Goal: Task Accomplishment & Management: Manage account settings

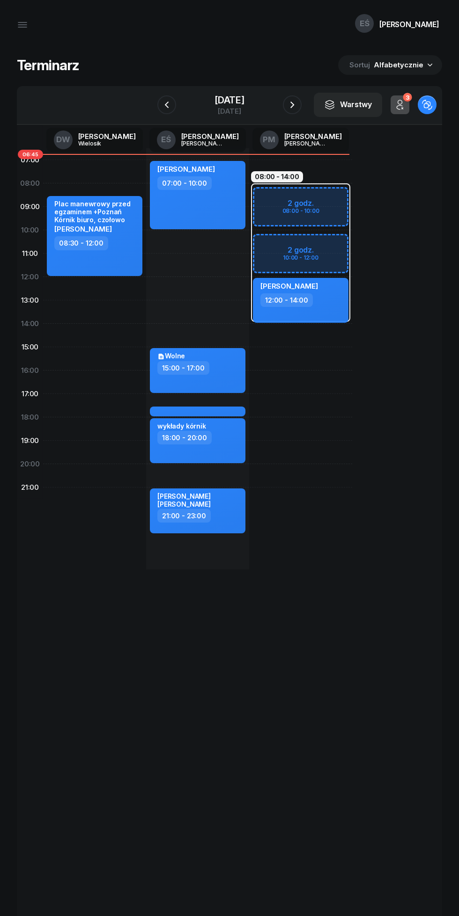
click at [203, 209] on div "[PERSON_NAME] 07:00 - 10:00" at bounding box center [197, 195] width 95 height 68
select select "07"
select select "10"
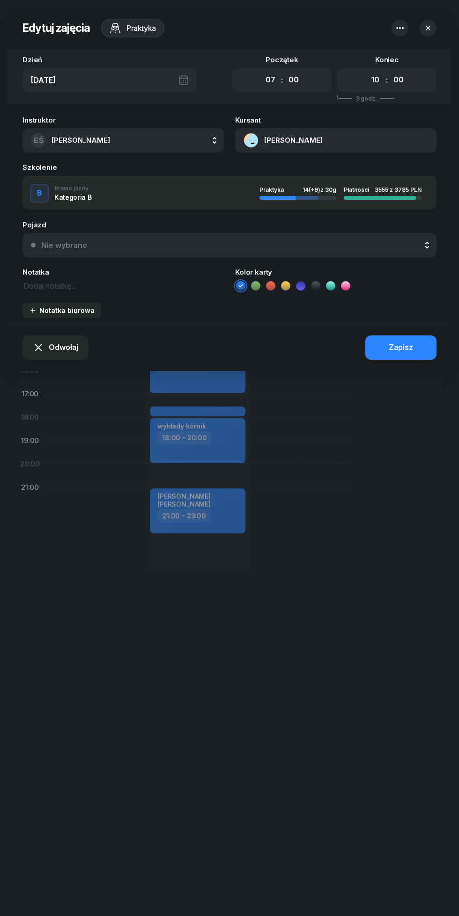
click at [59, 350] on span "Odwołaj" at bounding box center [63, 348] width 29 height 12
click at [40, 272] on div "My odwołaliśmy" at bounding box center [50, 268] width 57 height 12
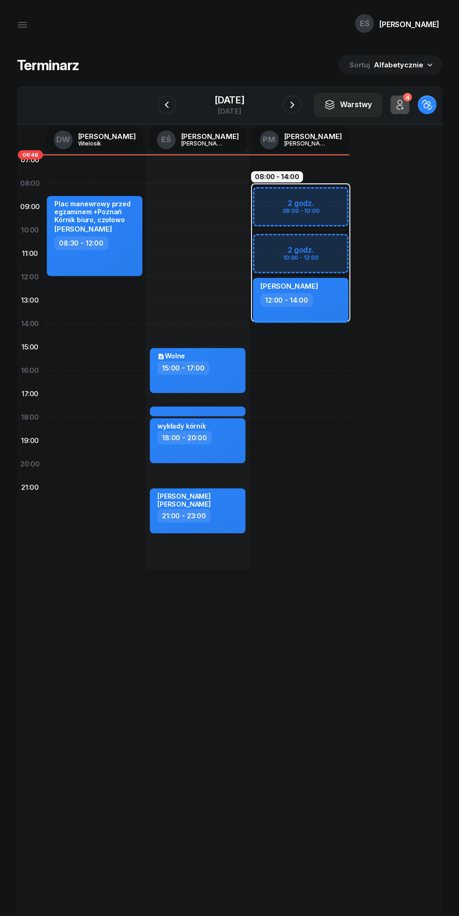
click at [322, 299] on div "12:00 - 14:00" at bounding box center [301, 300] width 82 height 14
select select "12"
select select "14"
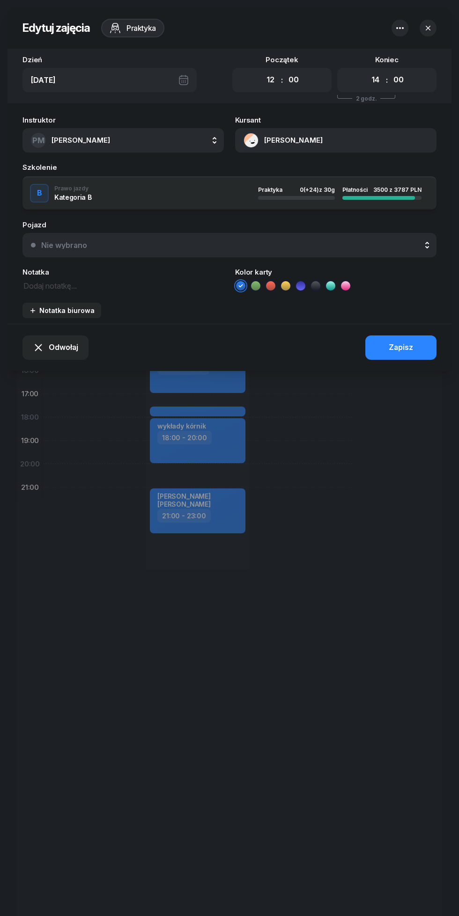
click at [278, 142] on button "[PERSON_NAME]" at bounding box center [335, 140] width 201 height 24
click at [352, 197] on div "606 725 527" at bounding box center [370, 194] width 123 height 19
click at [328, 184] on link "Otwórz profil" at bounding box center [370, 172] width 123 height 23
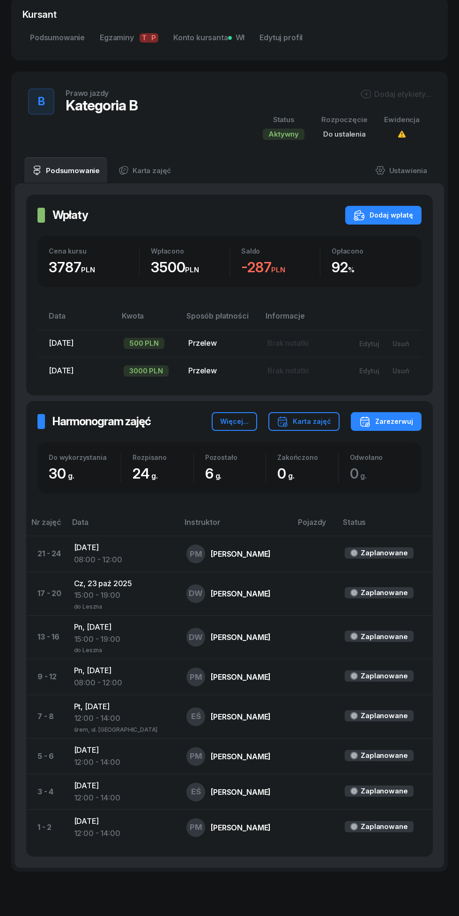
scroll to position [308, 0]
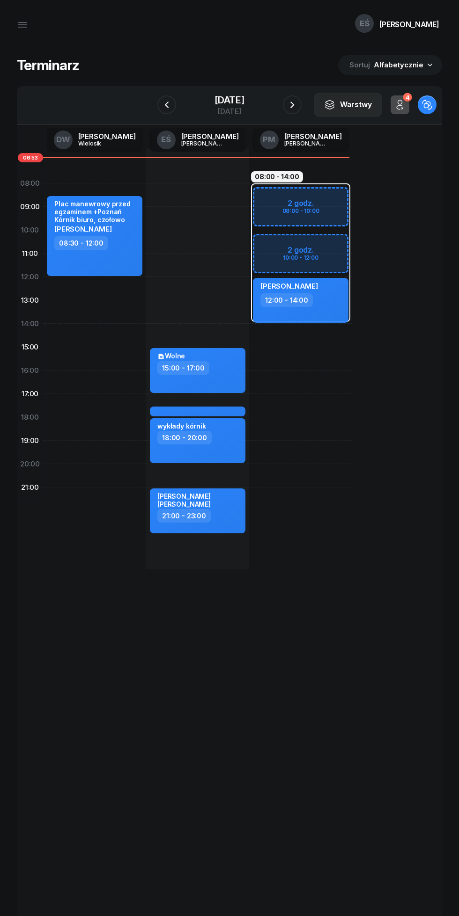
click at [269, 349] on div "08:00 - 14:00 2 godz. 08:00 - 10:00 2 godz. 10:00 - 12:00 my odwołaliśmy [PERSO…" at bounding box center [300, 358] width 103 height 421
select select "15"
select select "17"
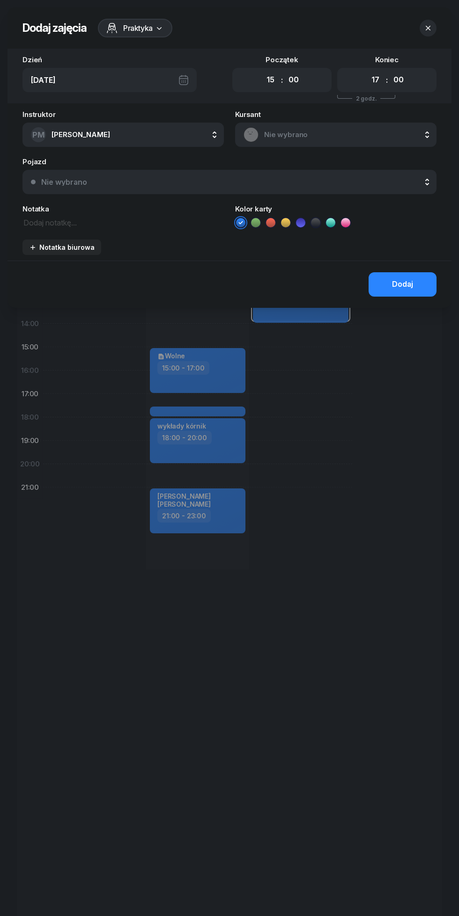
click at [324, 321] on div at bounding box center [229, 458] width 459 height 916
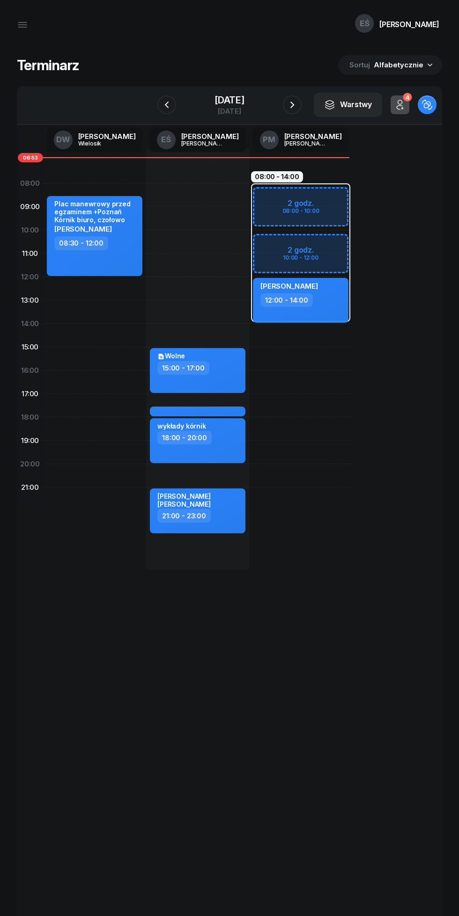
click at [326, 310] on div "[PERSON_NAME] 12:00 - 14:00" at bounding box center [300, 300] width 95 height 45
select select "12"
select select "14"
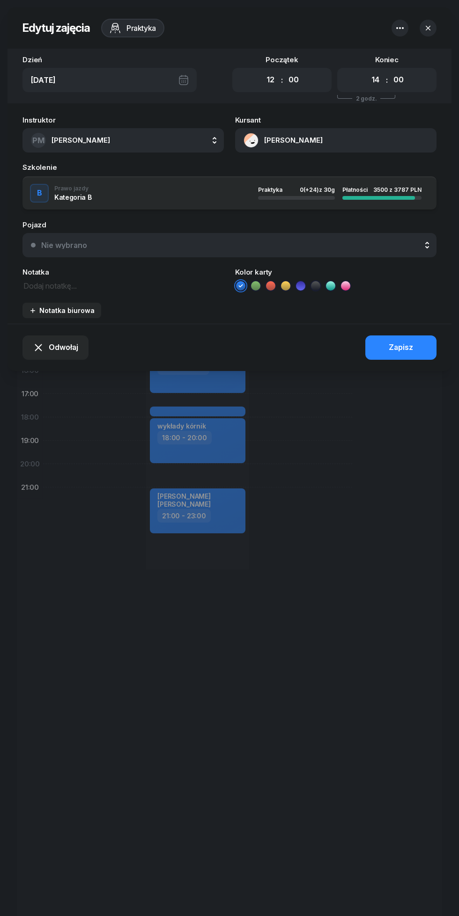
click at [278, 134] on button "[PERSON_NAME]" at bounding box center [335, 140] width 201 height 24
click at [327, 206] on div "Otwórz profil 606 725 527" at bounding box center [370, 182] width 131 height 51
copy span "606 725 527"
click at [428, 28] on icon "button" at bounding box center [427, 28] width 5 height 5
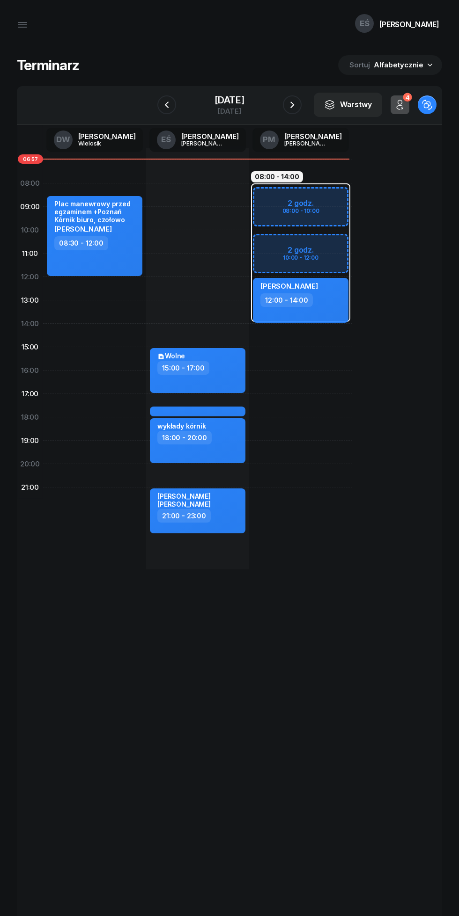
click at [335, 297] on div "12:00 - 14:00" at bounding box center [301, 300] width 82 height 14
select select "12"
select select "14"
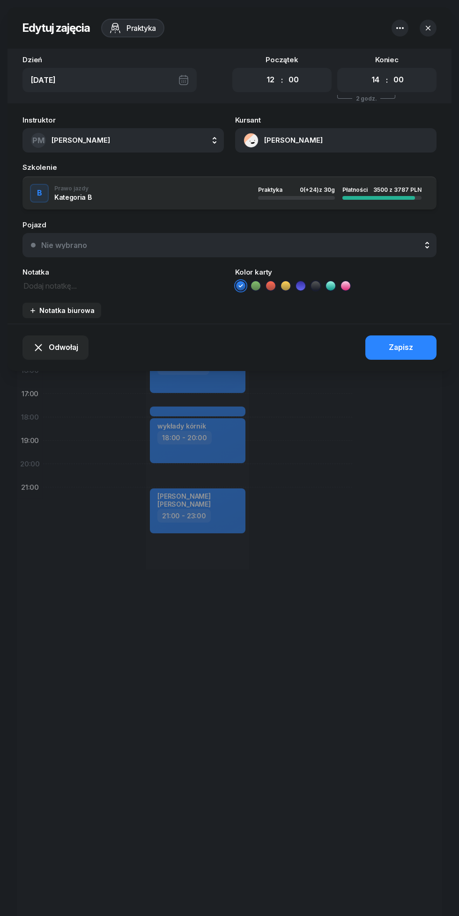
click at [65, 348] on span "Odwołaj" at bounding box center [63, 348] width 29 height 12
click at [72, 265] on div "My odwołaliśmy" at bounding box center [50, 268] width 57 height 12
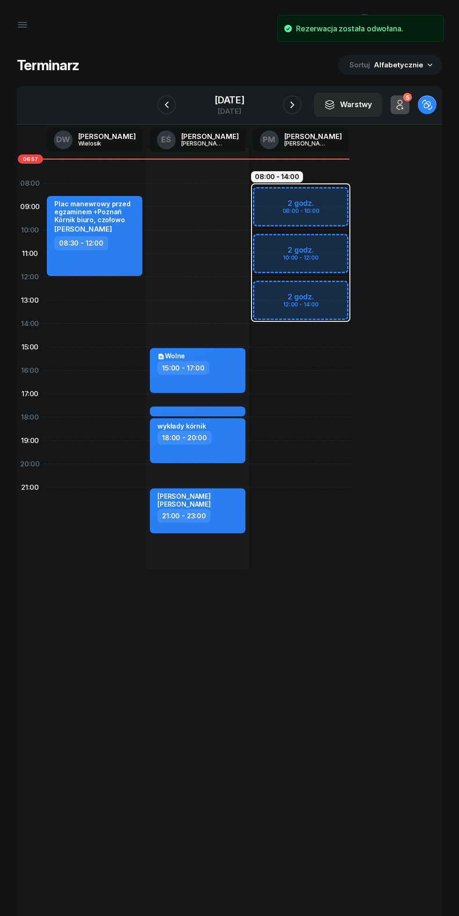
click at [298, 105] on icon "button" at bounding box center [291, 104] width 11 height 11
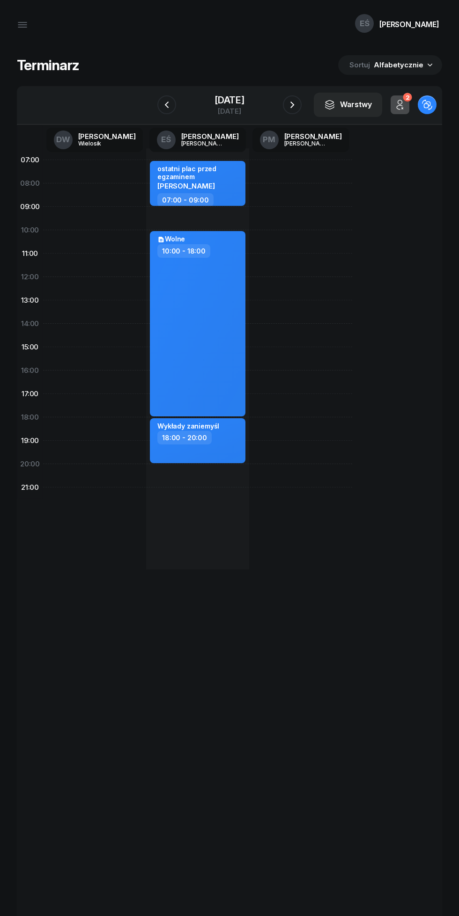
click at [298, 102] on icon "button" at bounding box center [291, 104] width 11 height 11
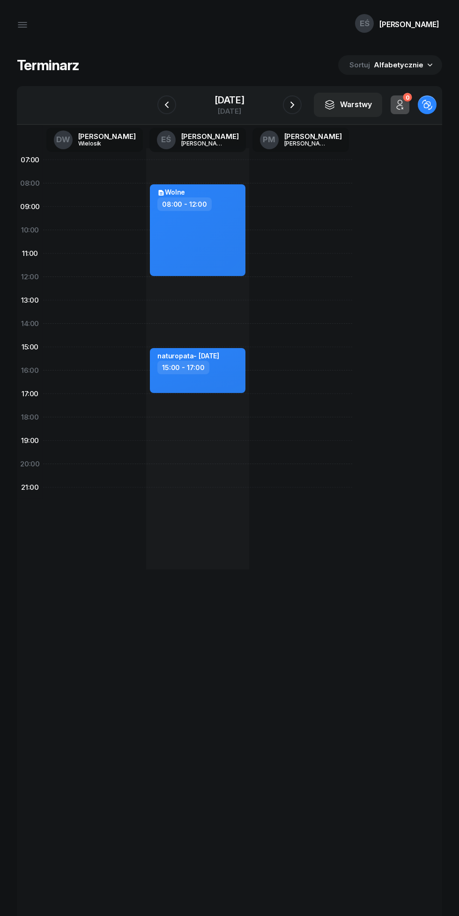
click at [161, 101] on icon "button" at bounding box center [166, 104] width 11 height 11
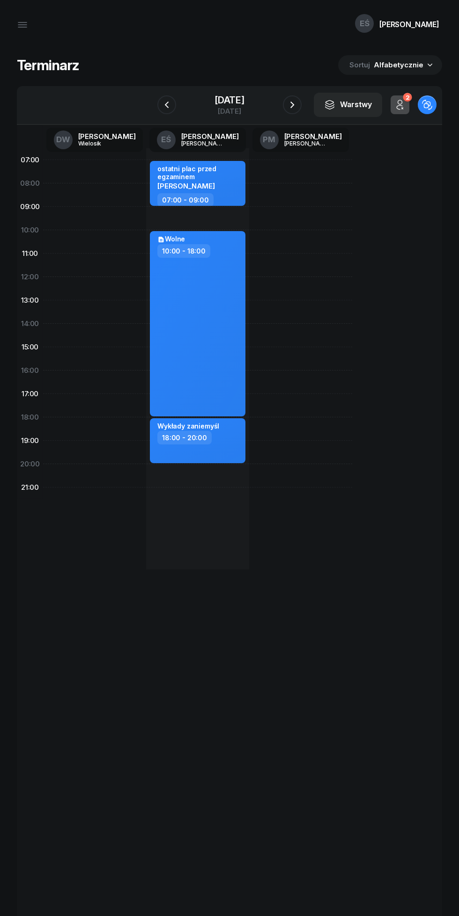
click at [161, 103] on icon "button" at bounding box center [166, 104] width 11 height 11
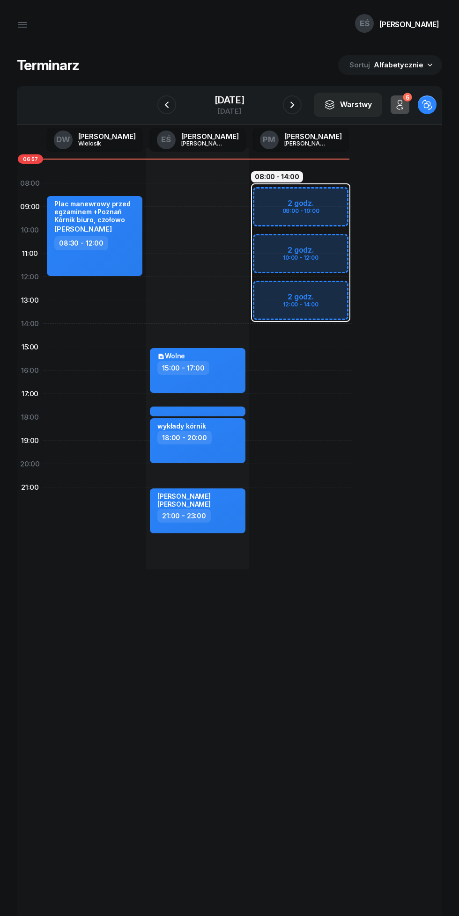
click at [298, 105] on icon "button" at bounding box center [291, 104] width 11 height 11
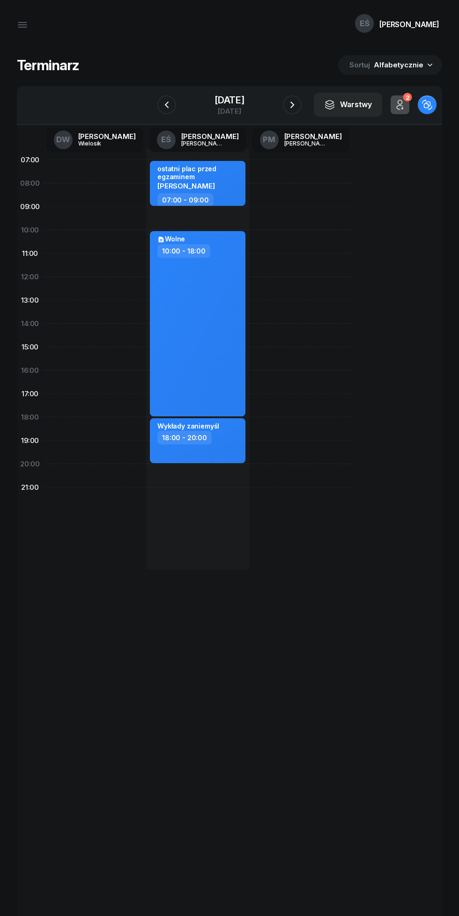
click at [295, 101] on icon "button" at bounding box center [291, 104] width 11 height 11
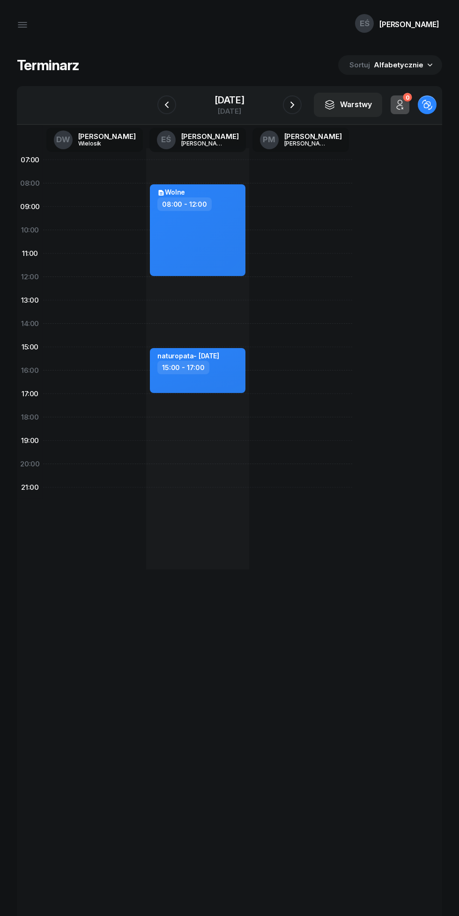
click at [298, 105] on icon "button" at bounding box center [291, 104] width 11 height 11
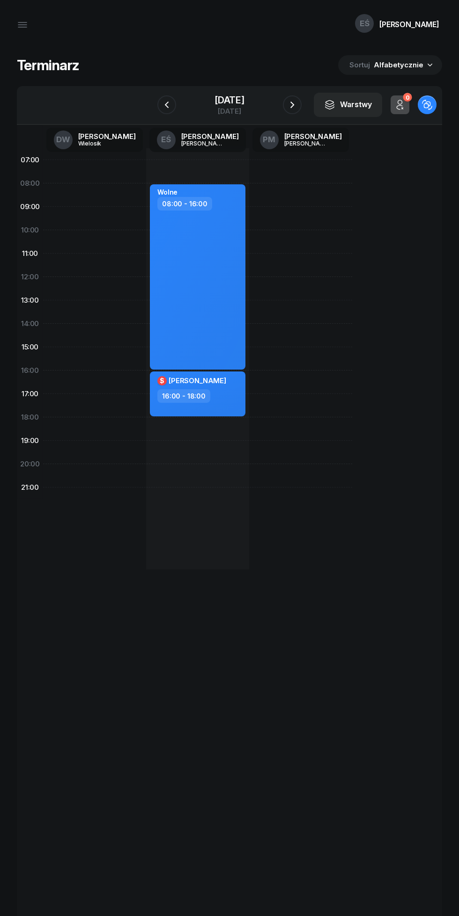
click at [298, 105] on icon "button" at bounding box center [291, 104] width 11 height 11
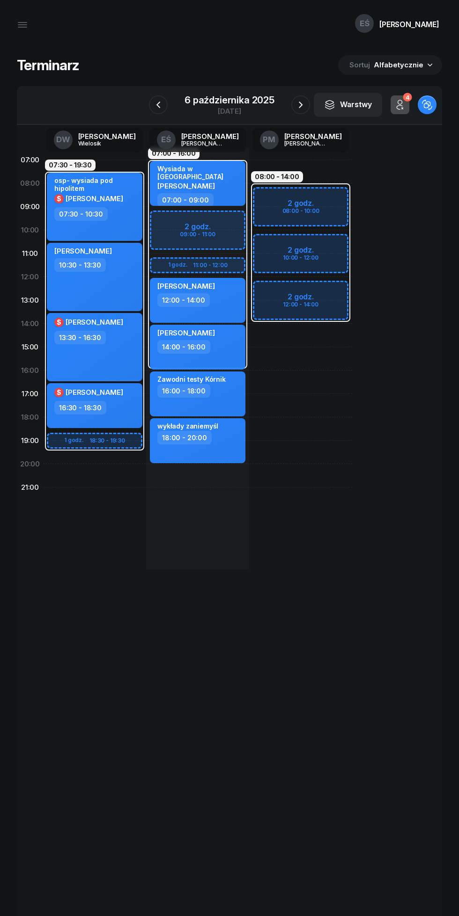
click at [302, 100] on icon "button" at bounding box center [300, 104] width 11 height 11
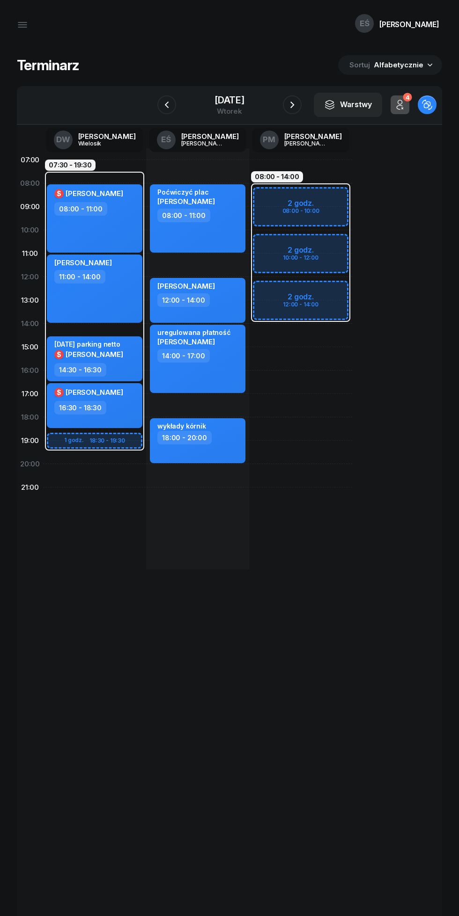
click at [165, 103] on icon "button" at bounding box center [167, 105] width 4 height 7
